Goal: Information Seeking & Learning: Find specific page/section

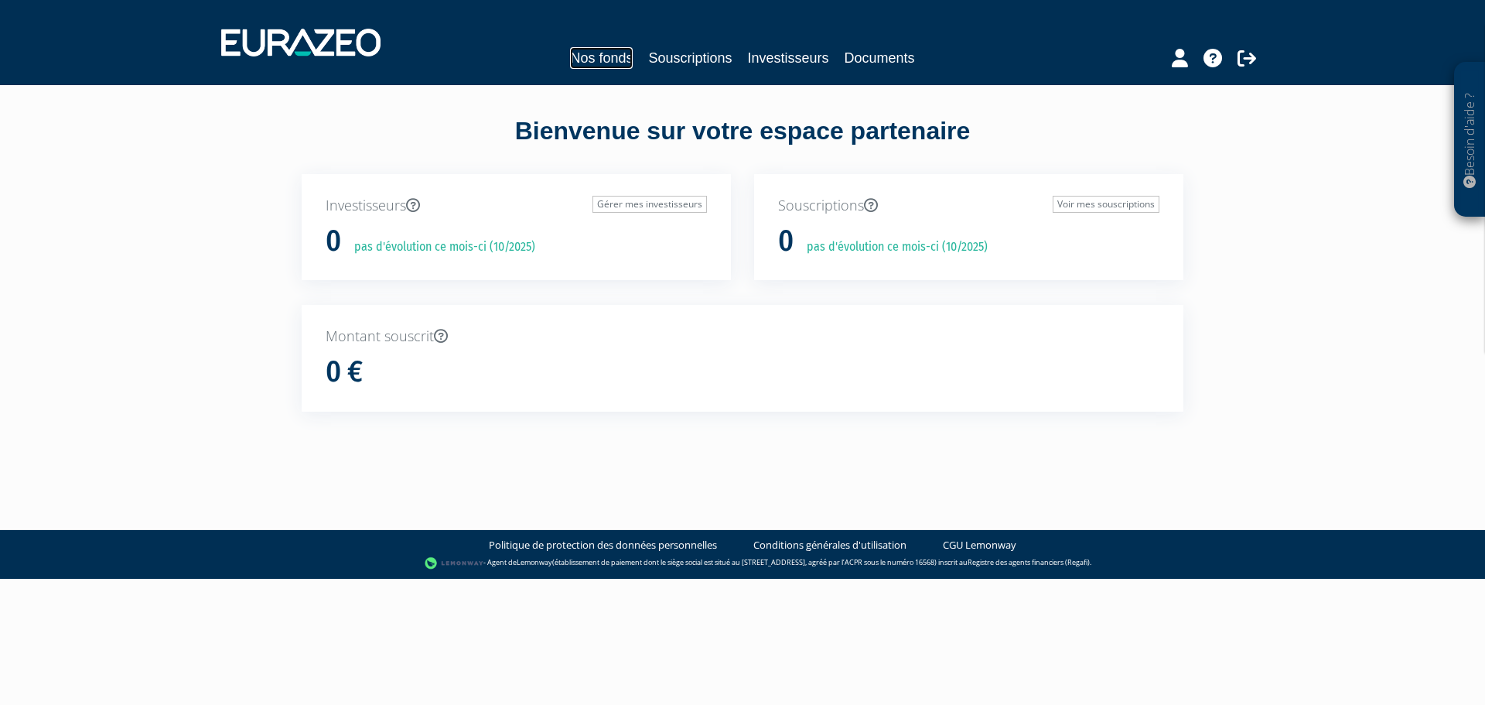
click at [610, 60] on link "Nos fonds" at bounding box center [601, 58] width 63 height 22
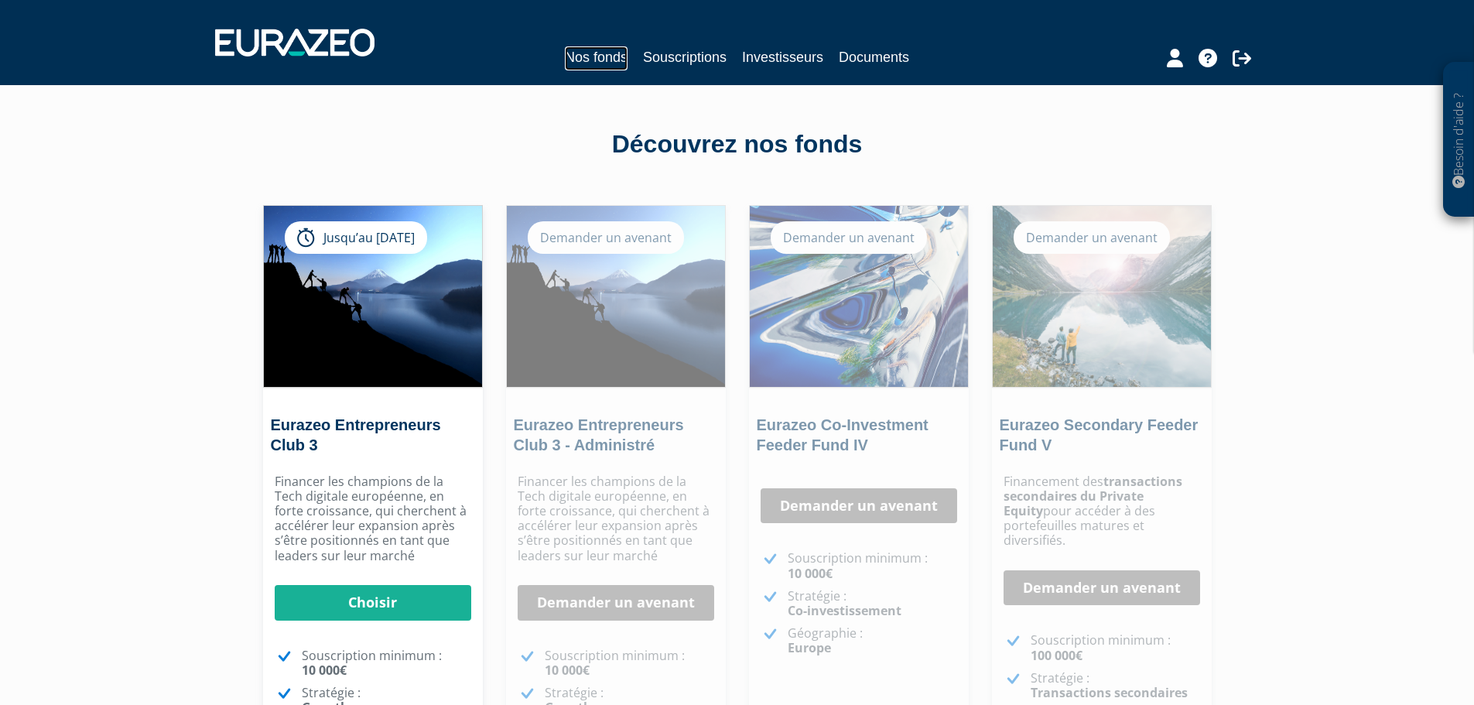
click at [613, 59] on link "Nos fonds" at bounding box center [596, 58] width 63 height 24
drag, startPoint x: 1102, startPoint y: 241, endPoint x: 866, endPoint y: 210, distance: 238.0
click at [1102, 241] on div "Demander un avenant" at bounding box center [1091, 237] width 156 height 32
drag, startPoint x: 859, startPoint y: 209, endPoint x: 851, endPoint y: 199, distance: 12.7
click at [856, 207] on img at bounding box center [859, 296] width 218 height 181
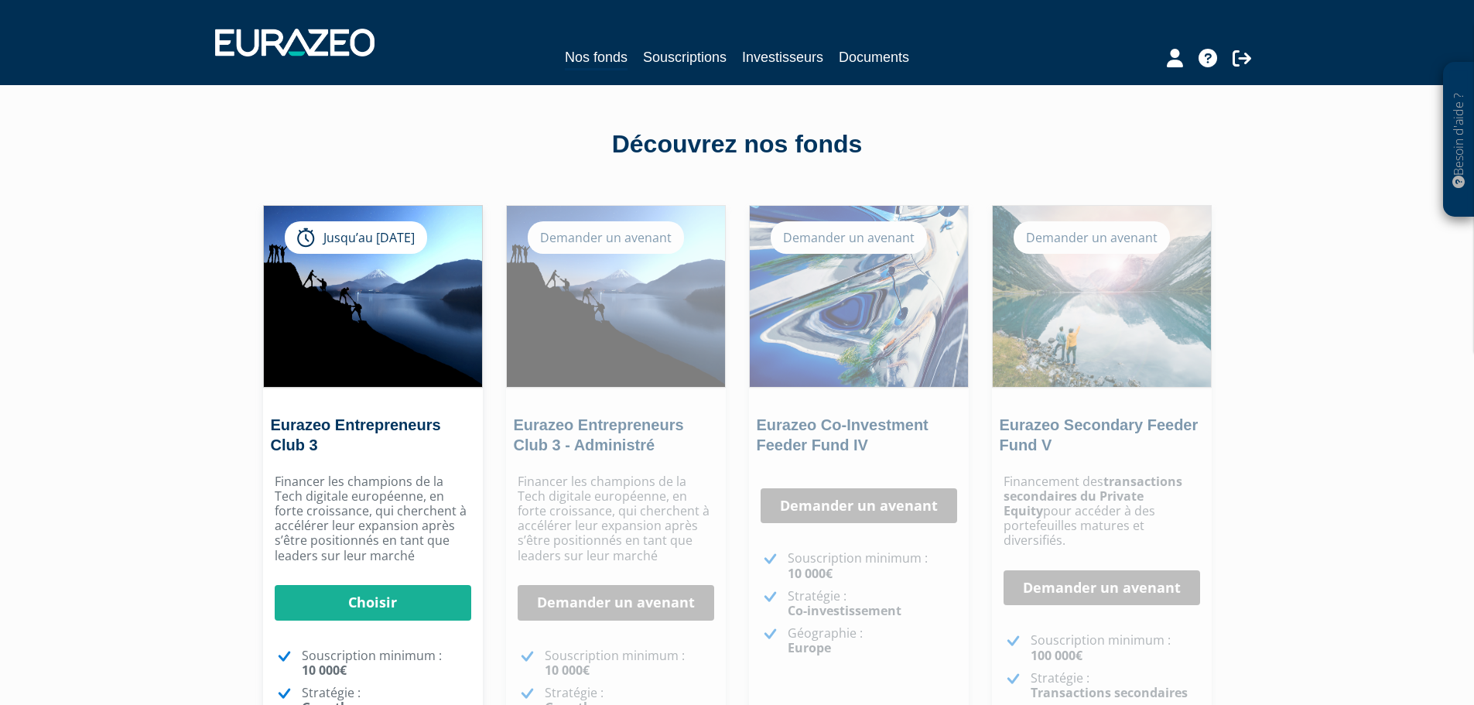
drag, startPoint x: 801, startPoint y: 135, endPoint x: 790, endPoint y: 130, distance: 12.1
click at [799, 135] on div "Découvrez nos fonds" at bounding box center [737, 145] width 882 height 36
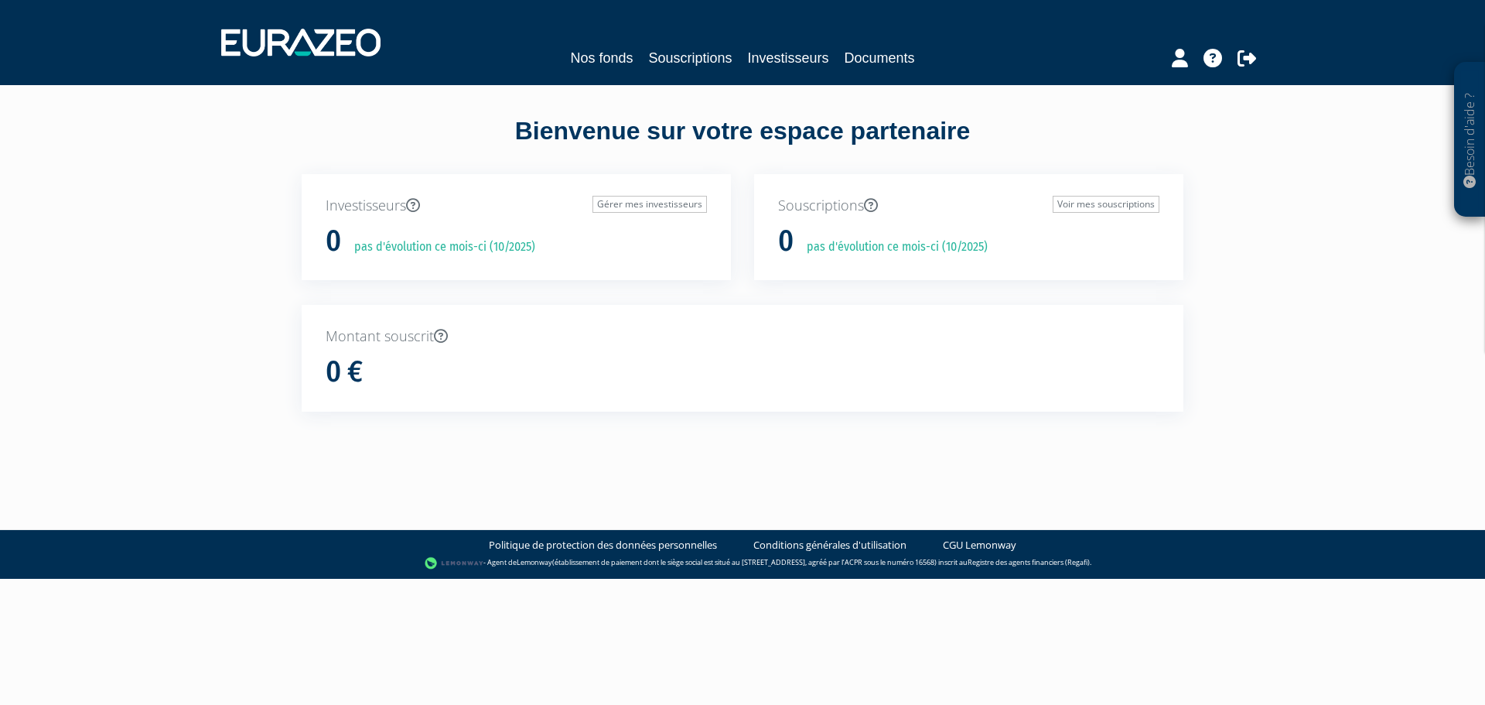
click at [993, 50] on div "Nos fonds Souscriptions Investisseurs Documents" at bounding box center [742, 58] width 711 height 22
click at [877, 56] on link "Documents" at bounding box center [880, 58] width 70 height 22
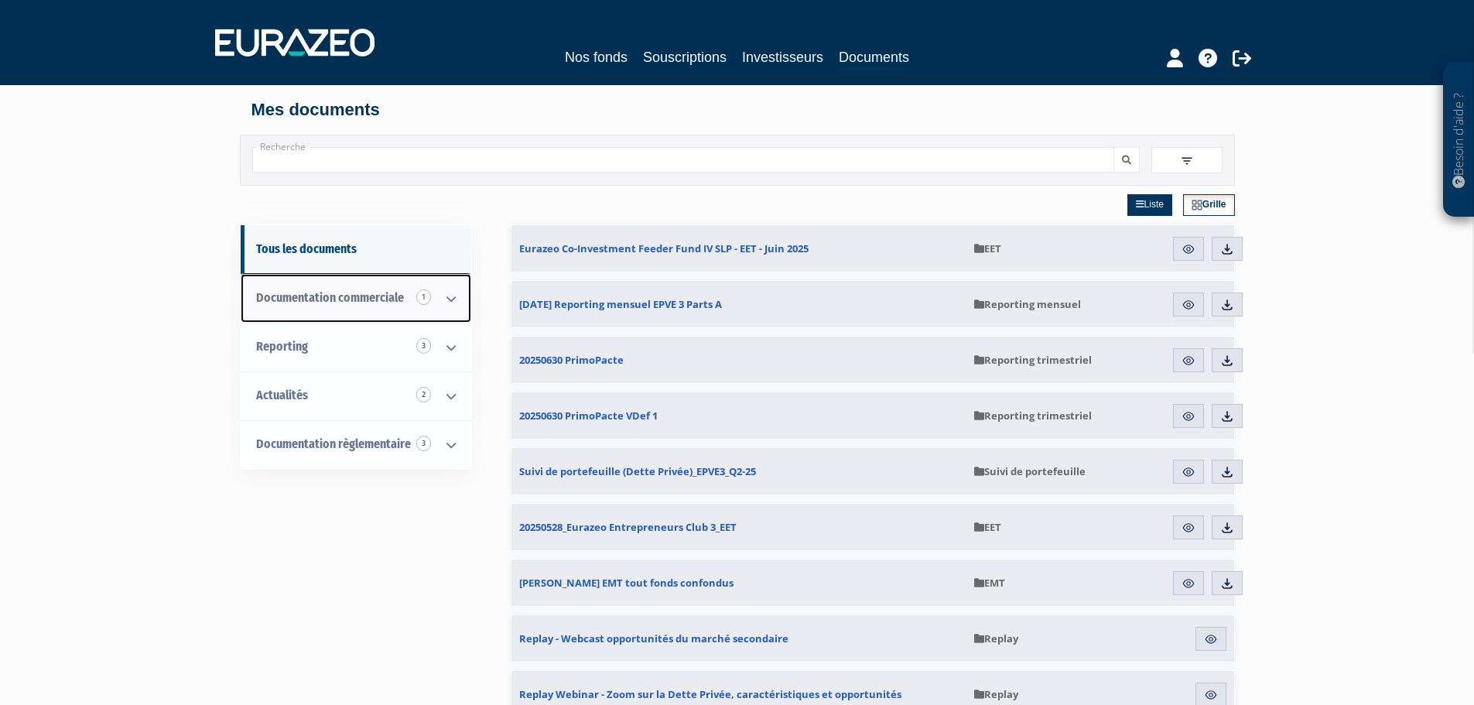
click at [403, 296] on link "Documentation commerciale 1" at bounding box center [356, 298] width 231 height 49
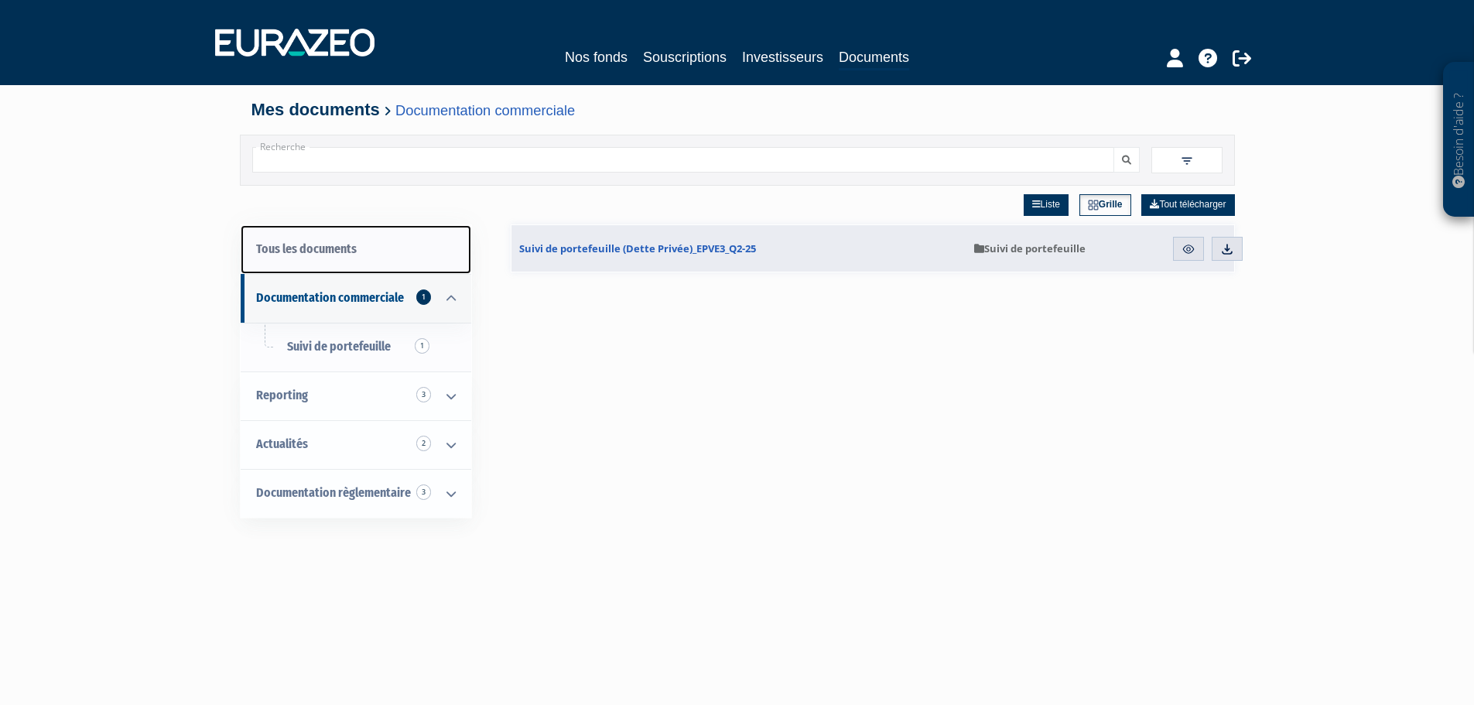
click at [384, 272] on link "Tous les documents" at bounding box center [356, 249] width 231 height 49
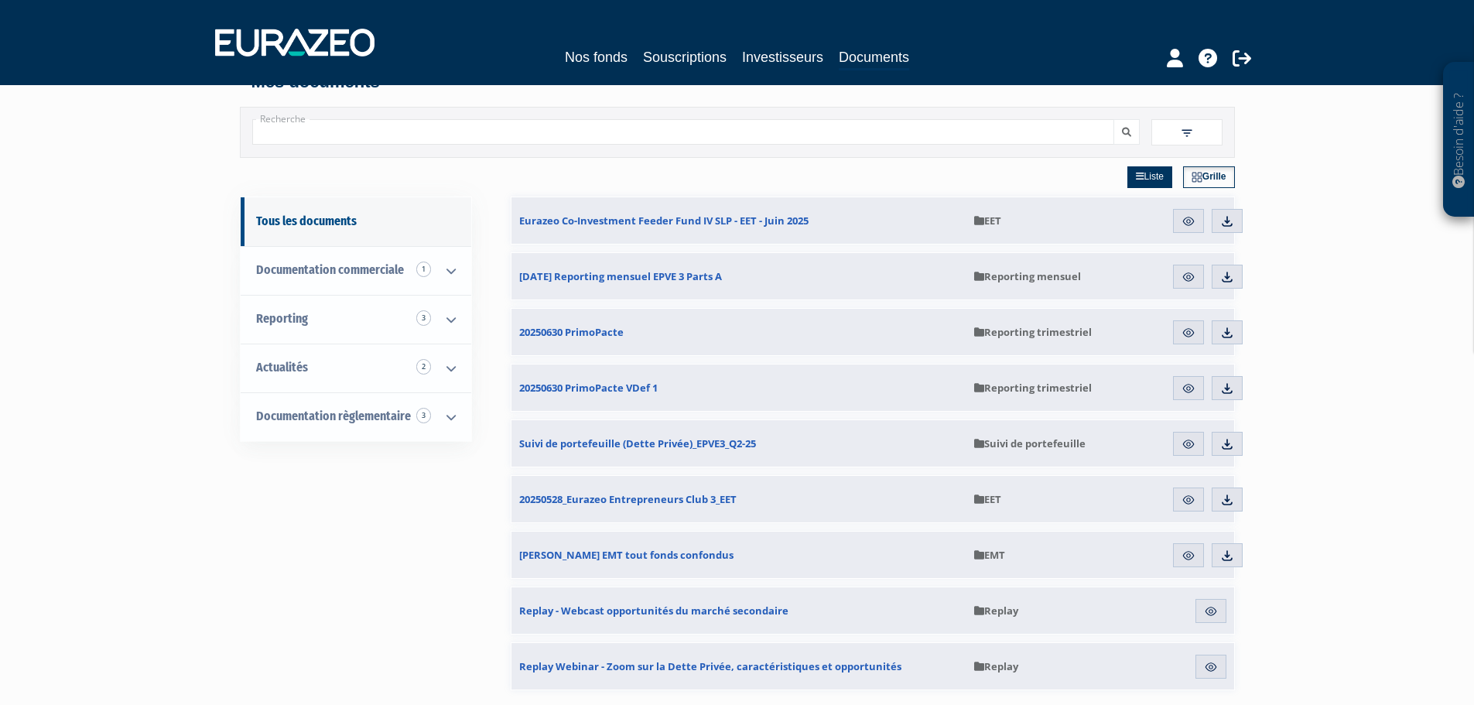
scroll to position [77, 0]
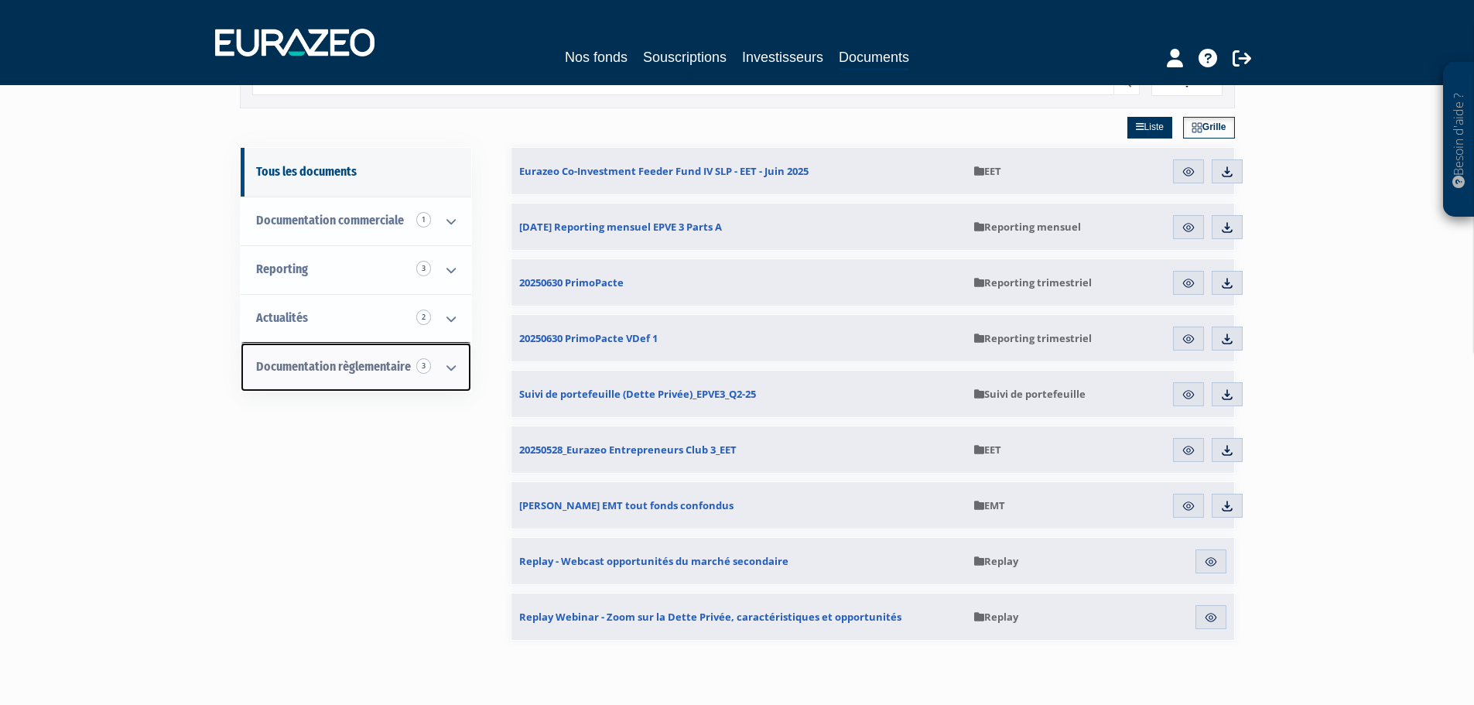
click at [354, 368] on span "Documentation règlementaire 3" at bounding box center [333, 366] width 155 height 15
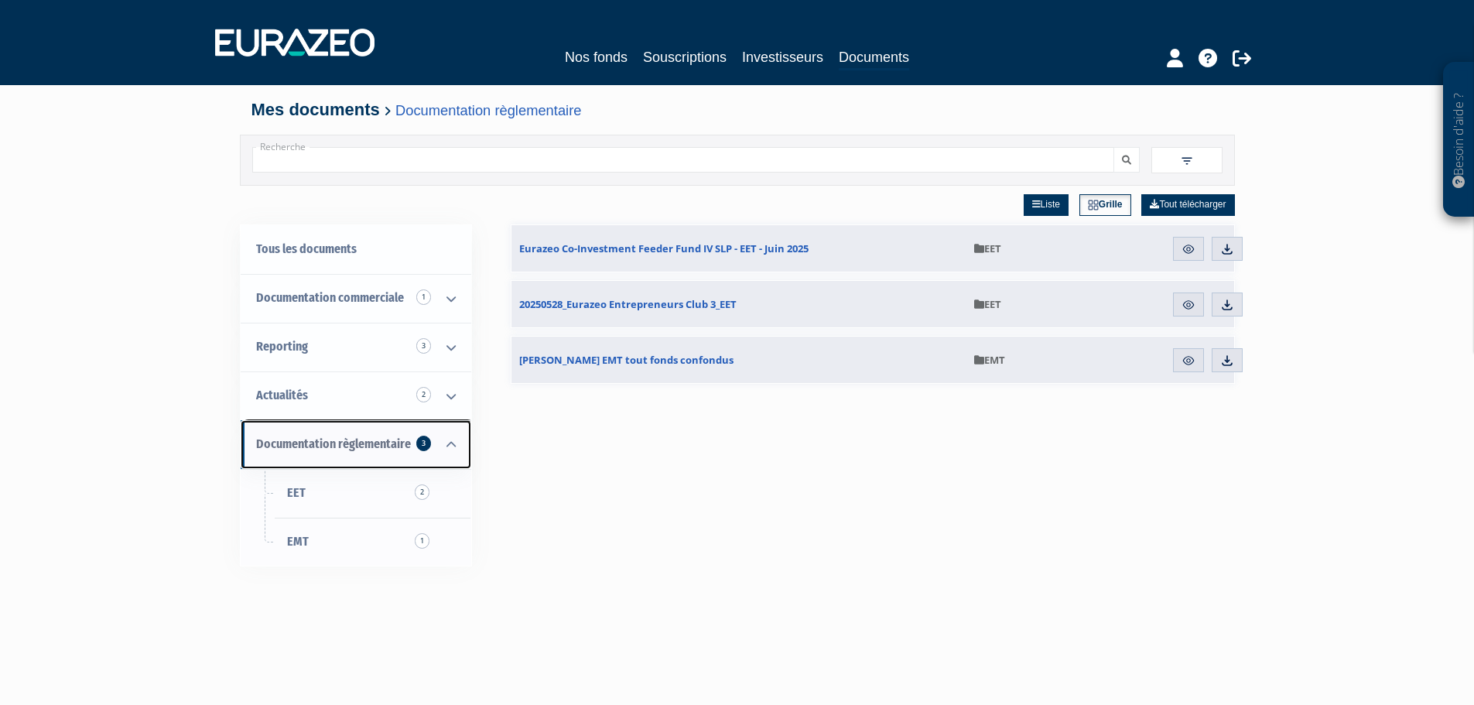
click at [354, 448] on span "Documentation règlementaire 3" at bounding box center [333, 443] width 155 height 15
click at [446, 442] on icon at bounding box center [451, 445] width 40 height 48
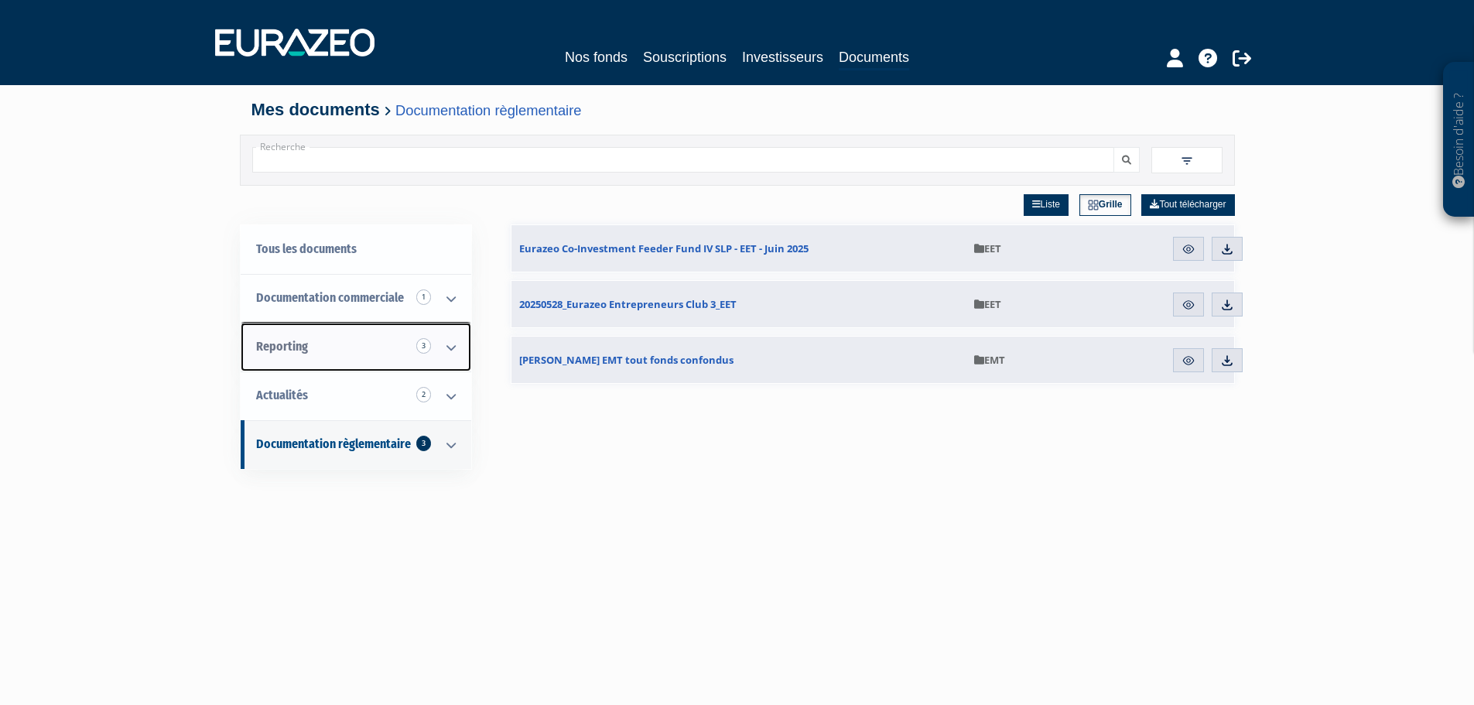
click at [440, 347] on icon at bounding box center [451, 347] width 40 height 48
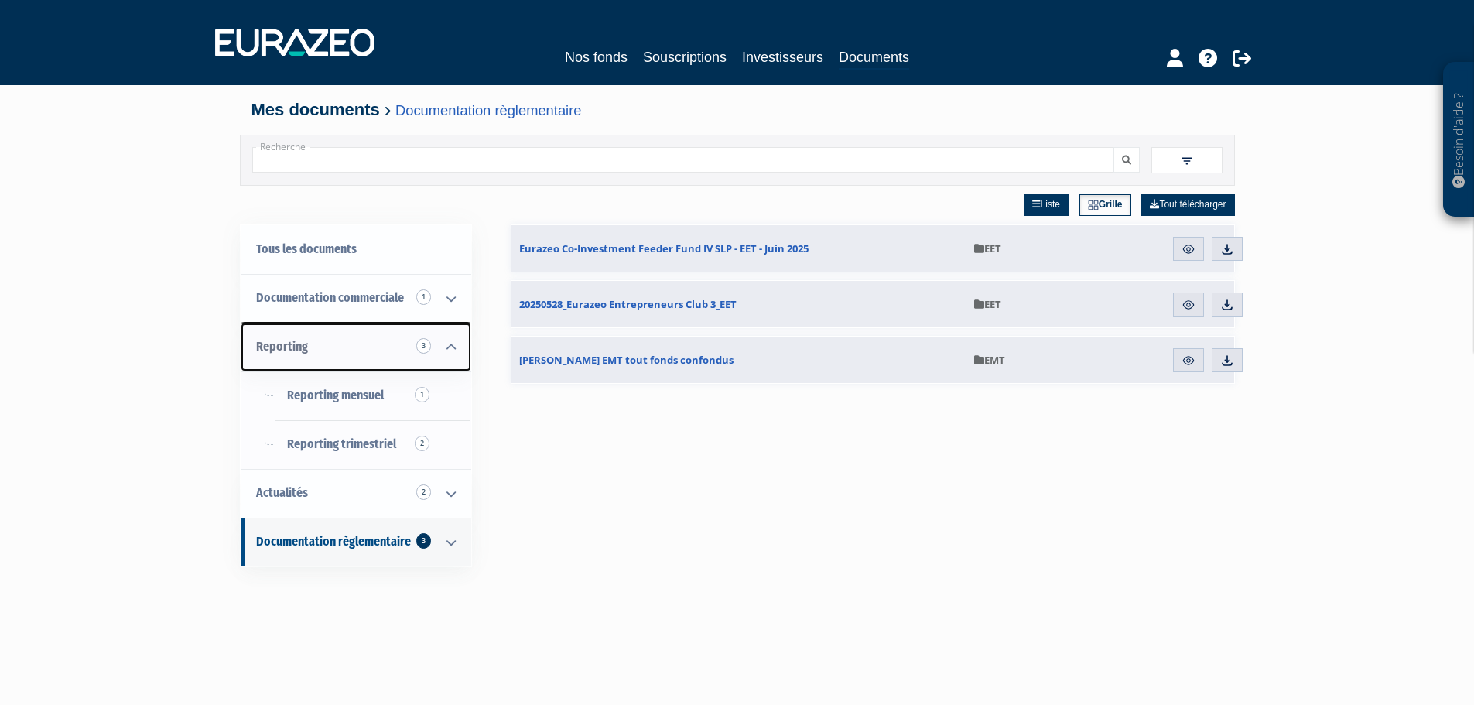
click at [444, 350] on icon at bounding box center [451, 347] width 40 height 48
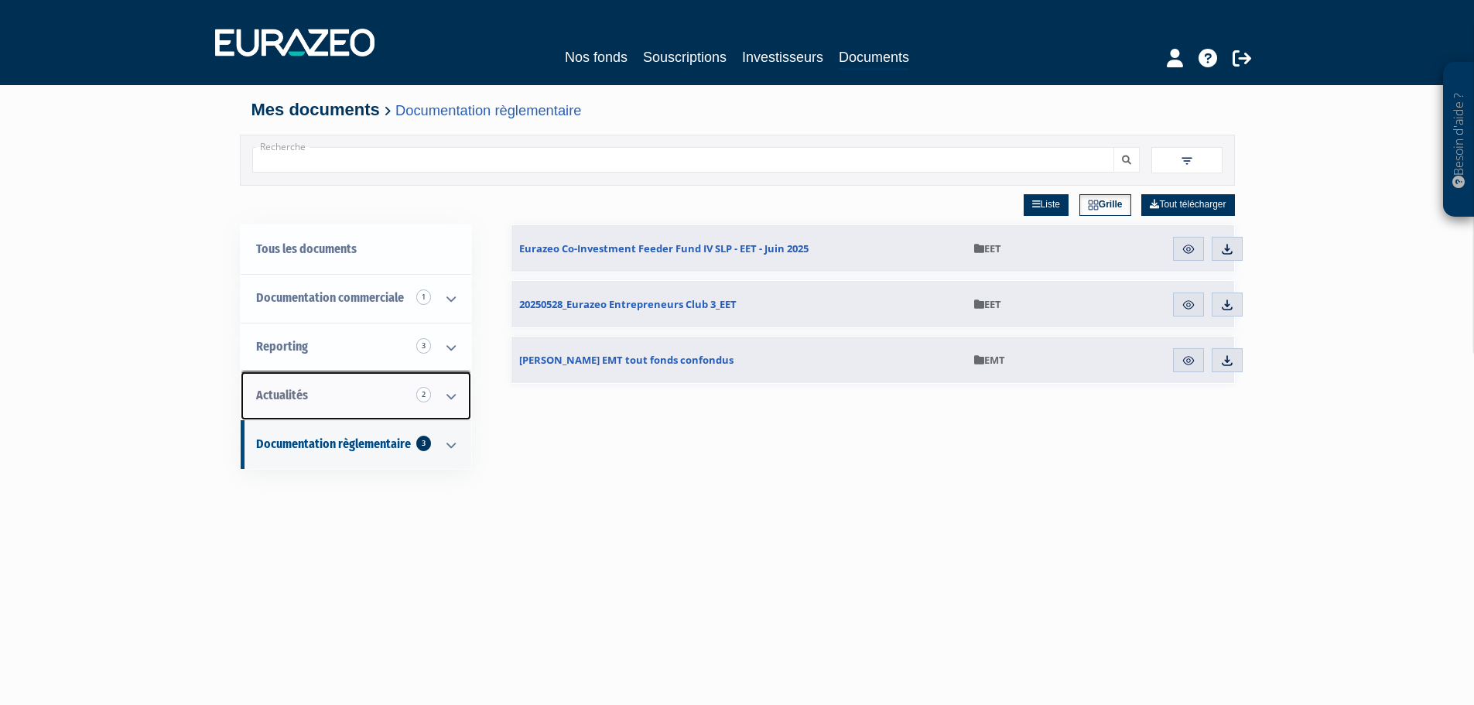
click at [326, 388] on link "Actualités 2" at bounding box center [356, 395] width 231 height 49
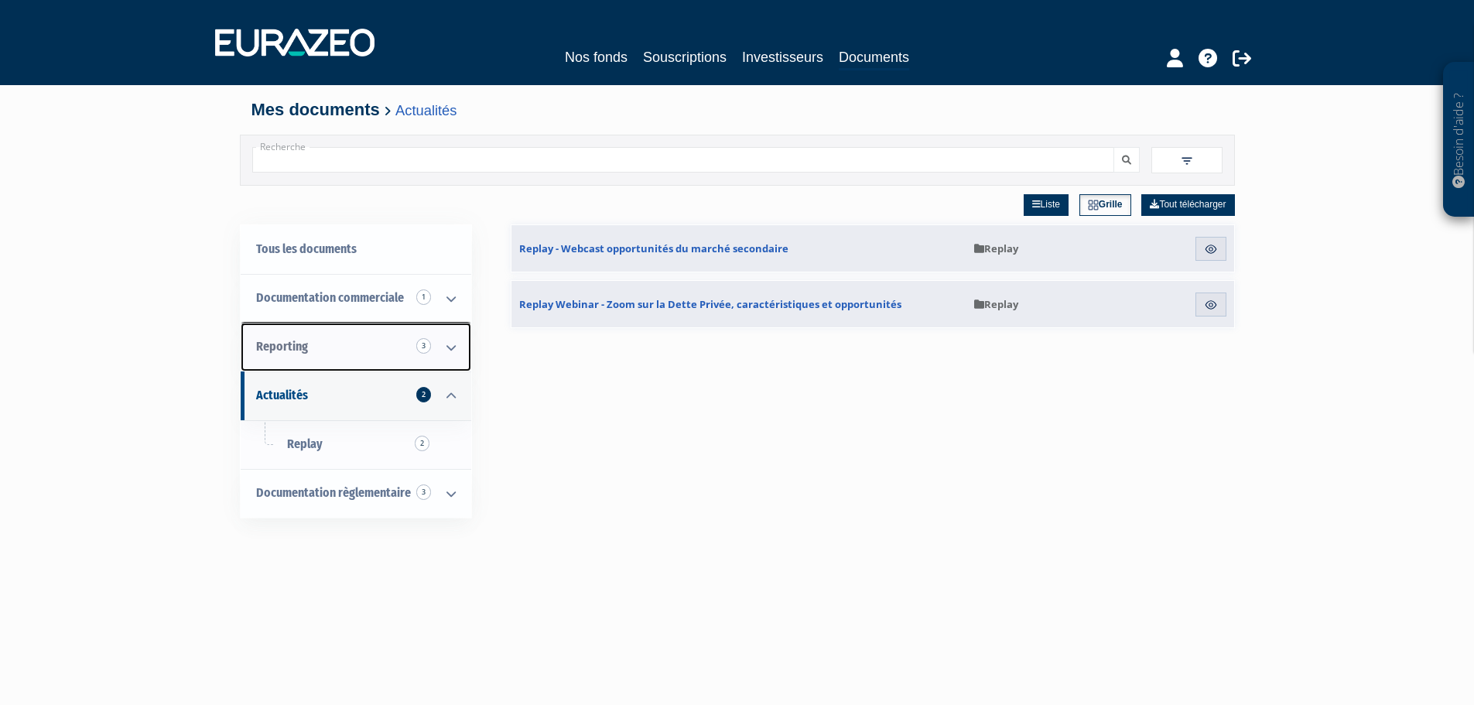
click at [388, 343] on link "Reporting 3" at bounding box center [356, 347] width 231 height 49
